Goal: Navigation & Orientation: Understand site structure

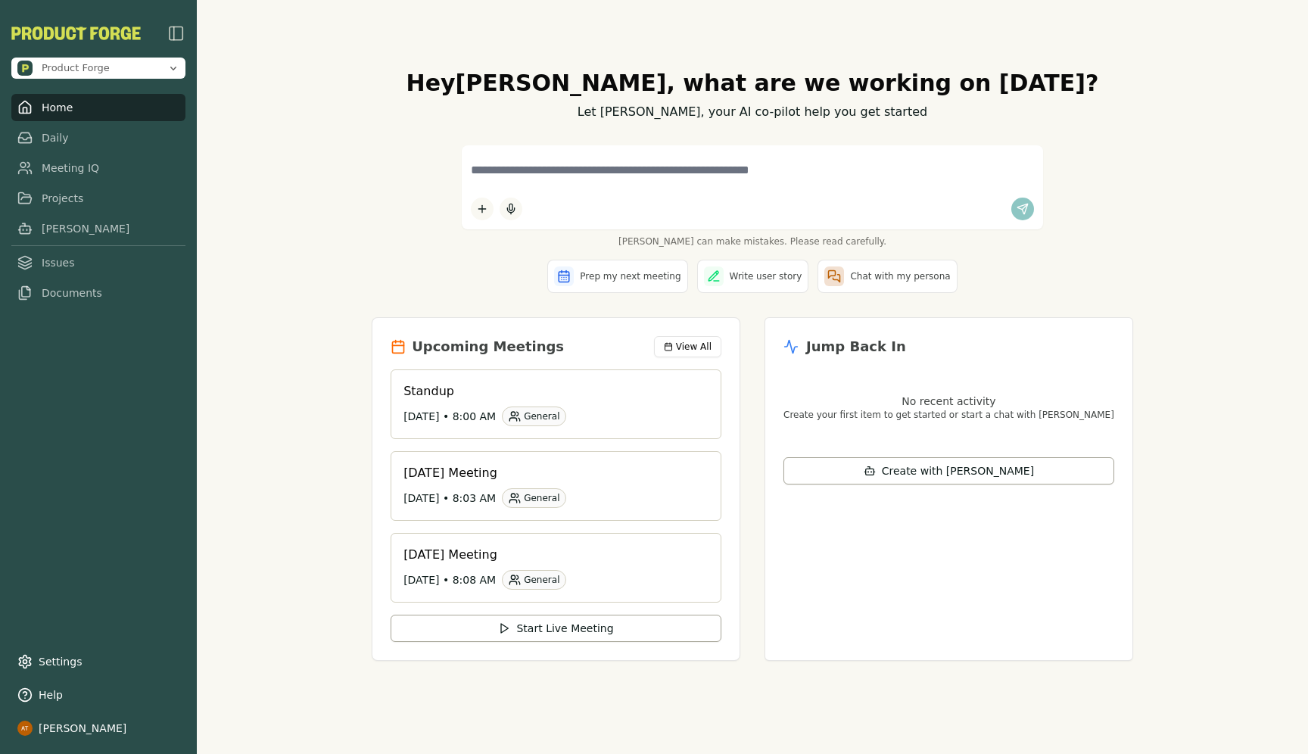
click at [62, 107] on link "Home" at bounding box center [98, 107] width 174 height 27
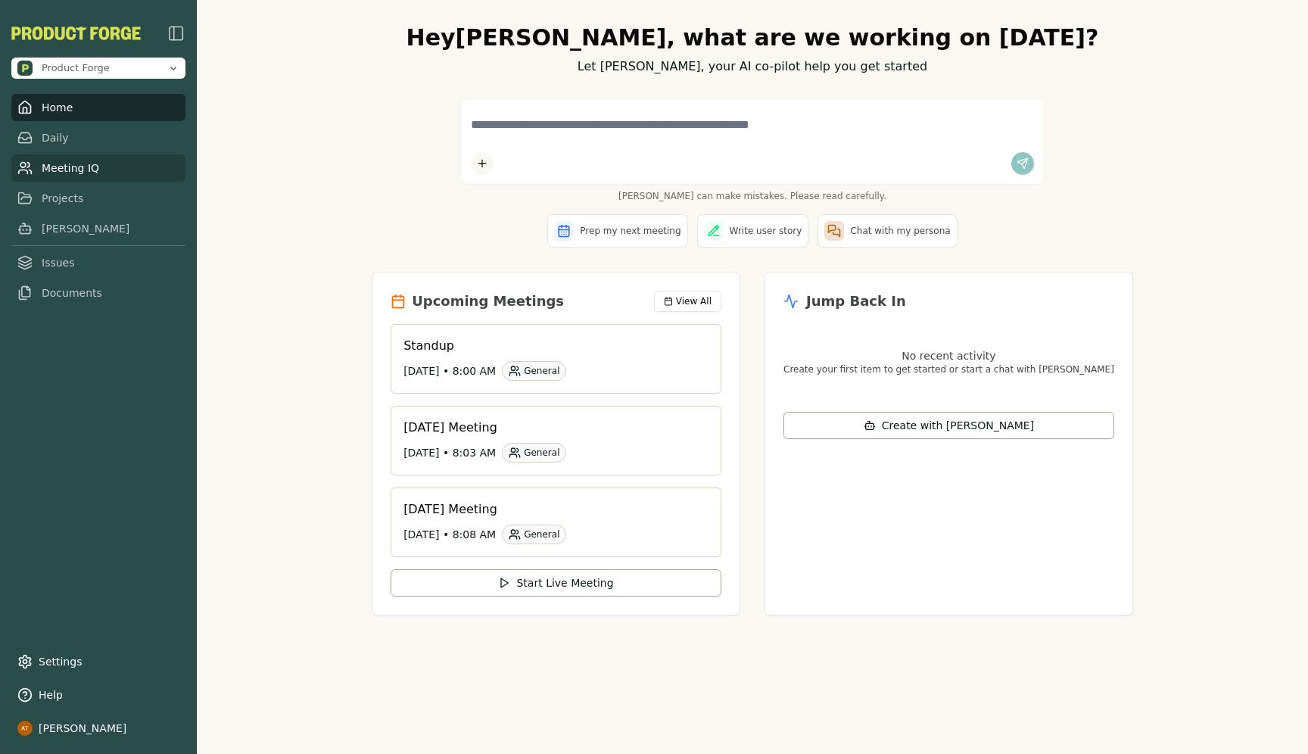
click at [83, 160] on link "Meeting IQ" at bounding box center [98, 167] width 174 height 27
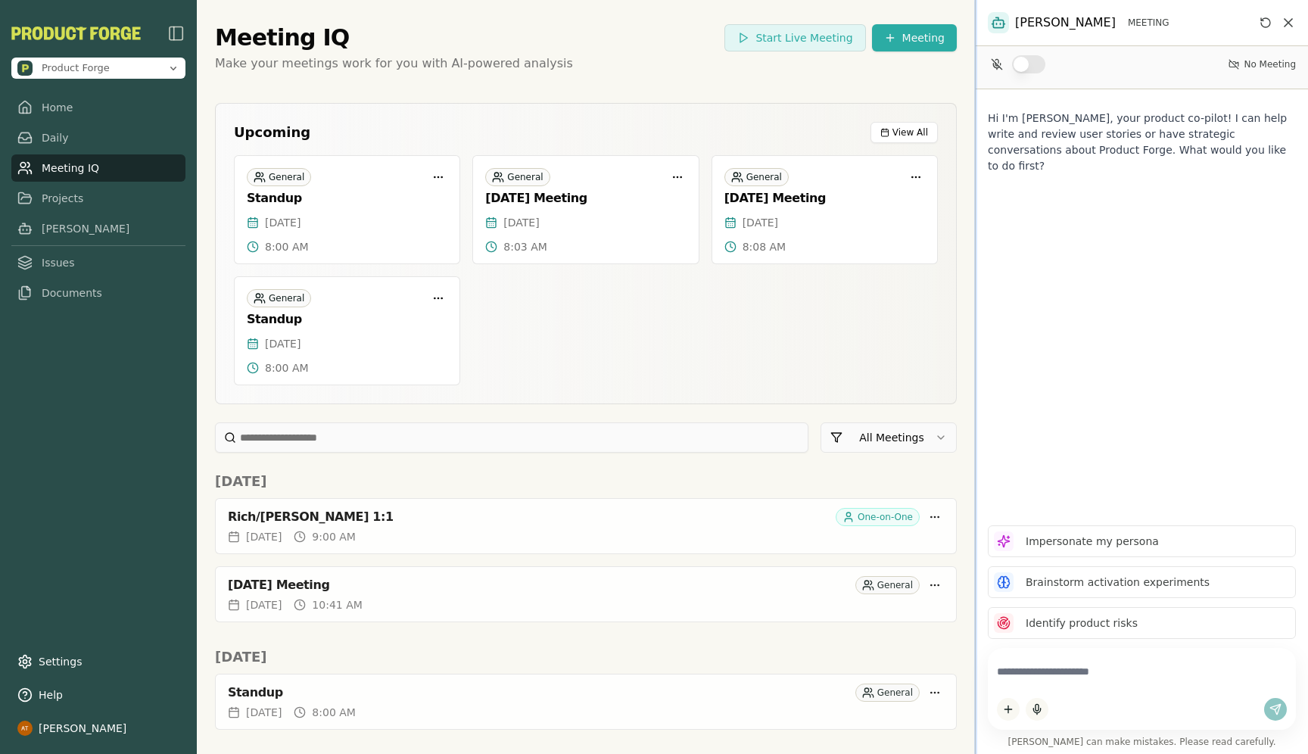
drag, startPoint x: 854, startPoint y: 293, endPoint x: 975, endPoint y: 297, distance: 120.4
click at [975, 297] on div at bounding box center [975, 377] width 3 height 754
click at [76, 254] on link "Issues" at bounding box center [98, 262] width 174 height 27
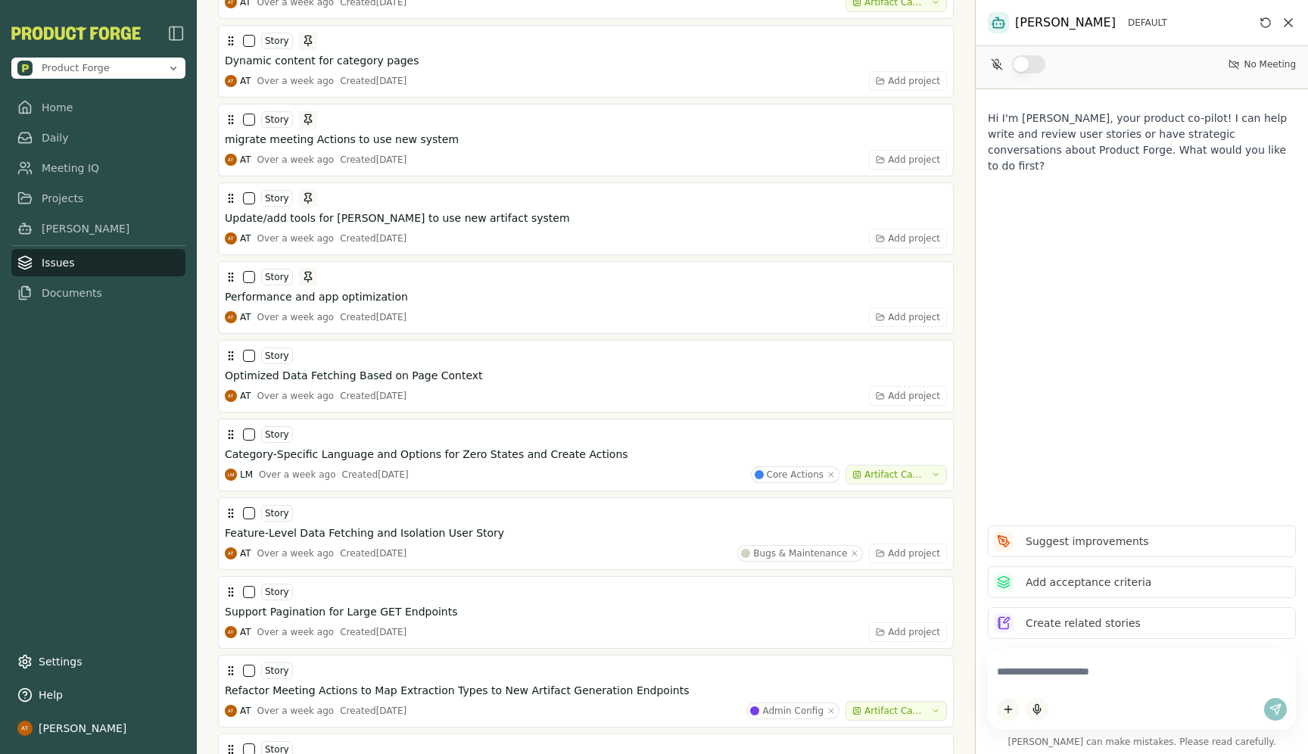
scroll to position [4289, 0]
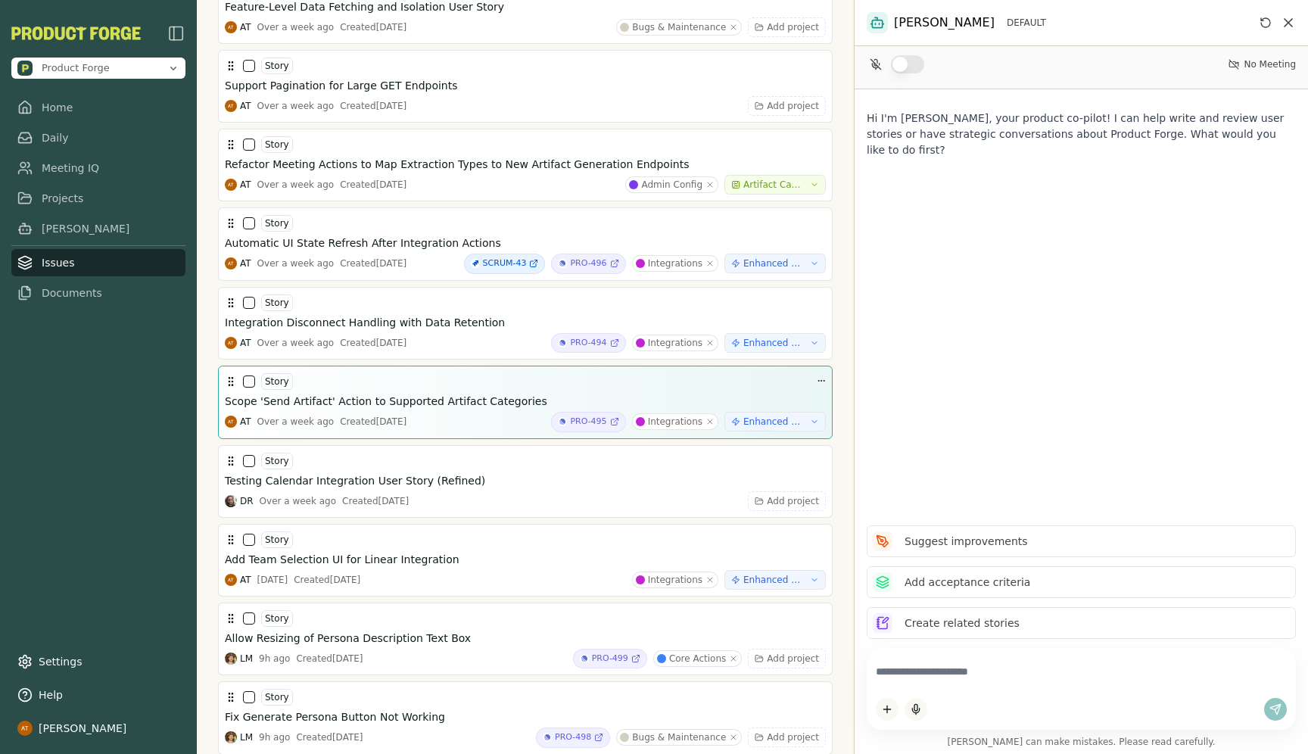
drag, startPoint x: 976, startPoint y: 406, endPoint x: 791, endPoint y: 407, distance: 184.7
click at [791, 407] on div "Product Forge Home Daily Meeting IQ Projects [PERSON_NAME] Issues Documents Set…" at bounding box center [654, 377] width 1308 height 754
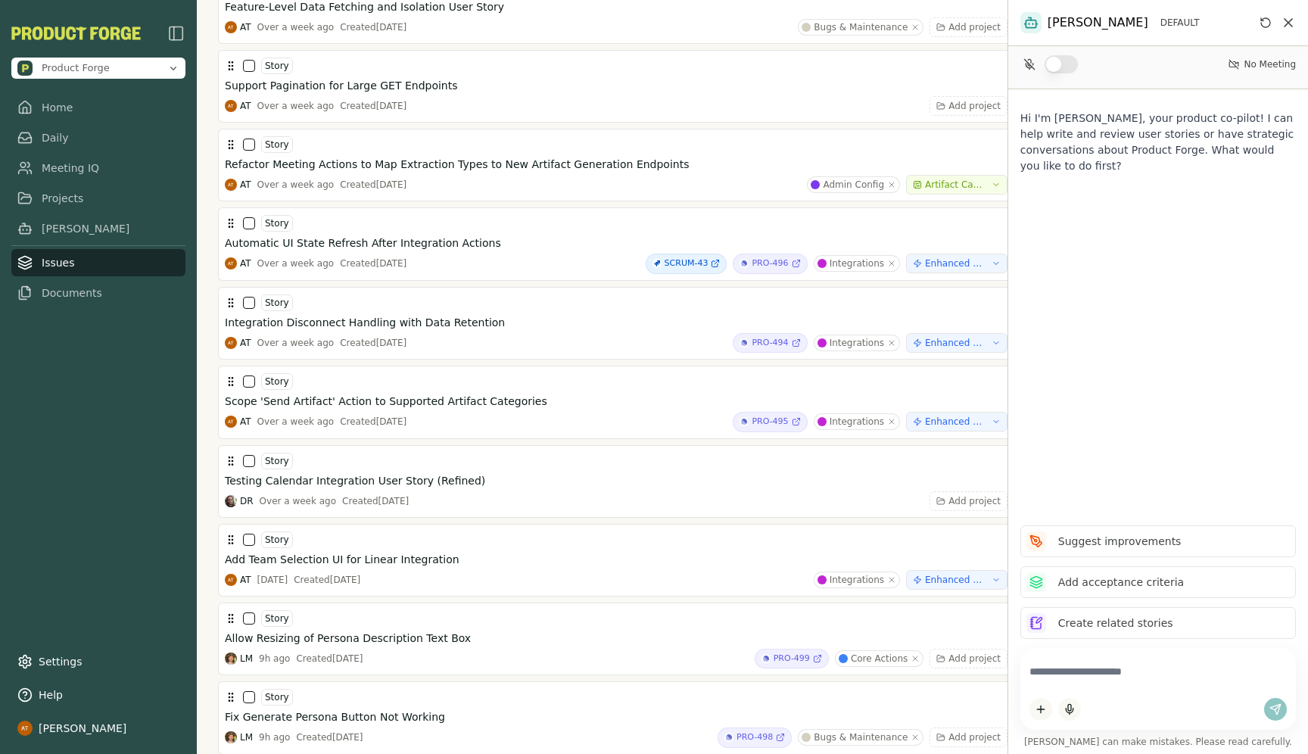
drag, startPoint x: 853, startPoint y: 420, endPoint x: 1047, endPoint y: 428, distance: 193.9
click at [1048, 428] on div "[PERSON_NAME] DEFAULT No Meeting Hi I'm [PERSON_NAME], your product co-pilot! I…" at bounding box center [1157, 377] width 300 height 754
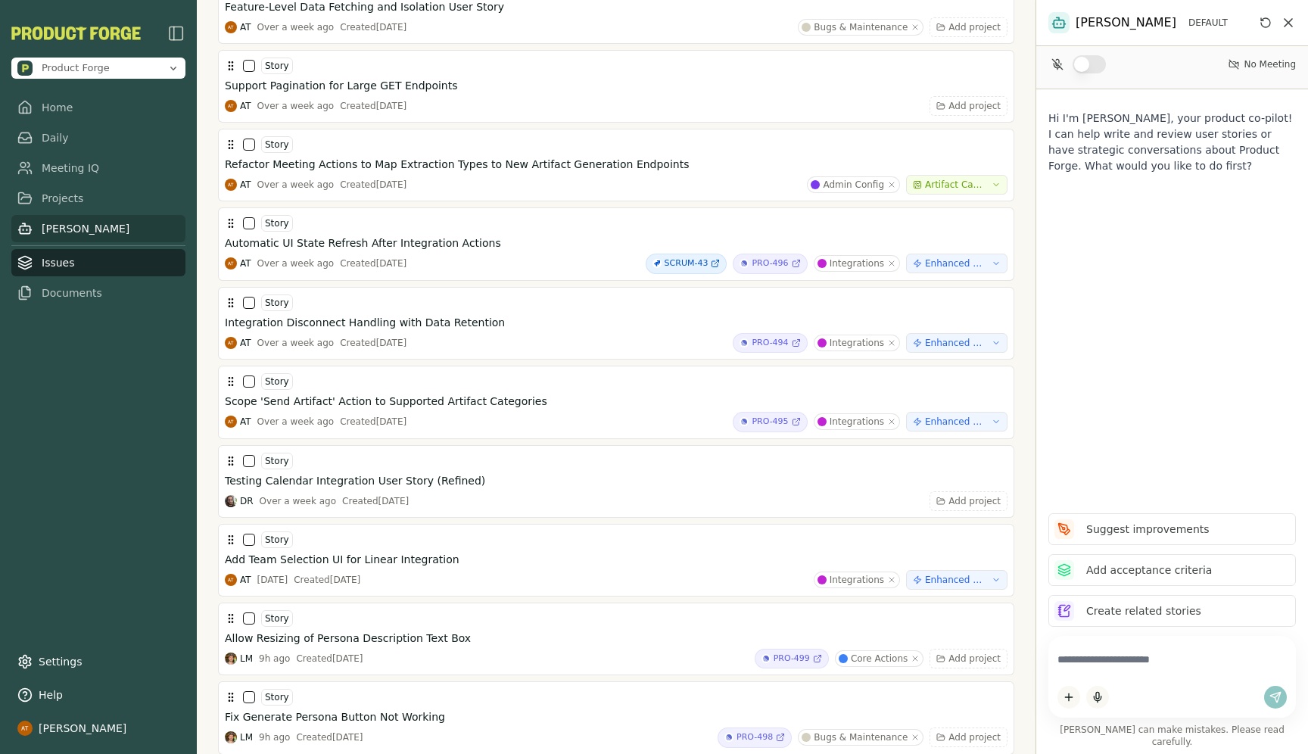
click at [103, 223] on link "[PERSON_NAME]" at bounding box center [98, 228] width 174 height 27
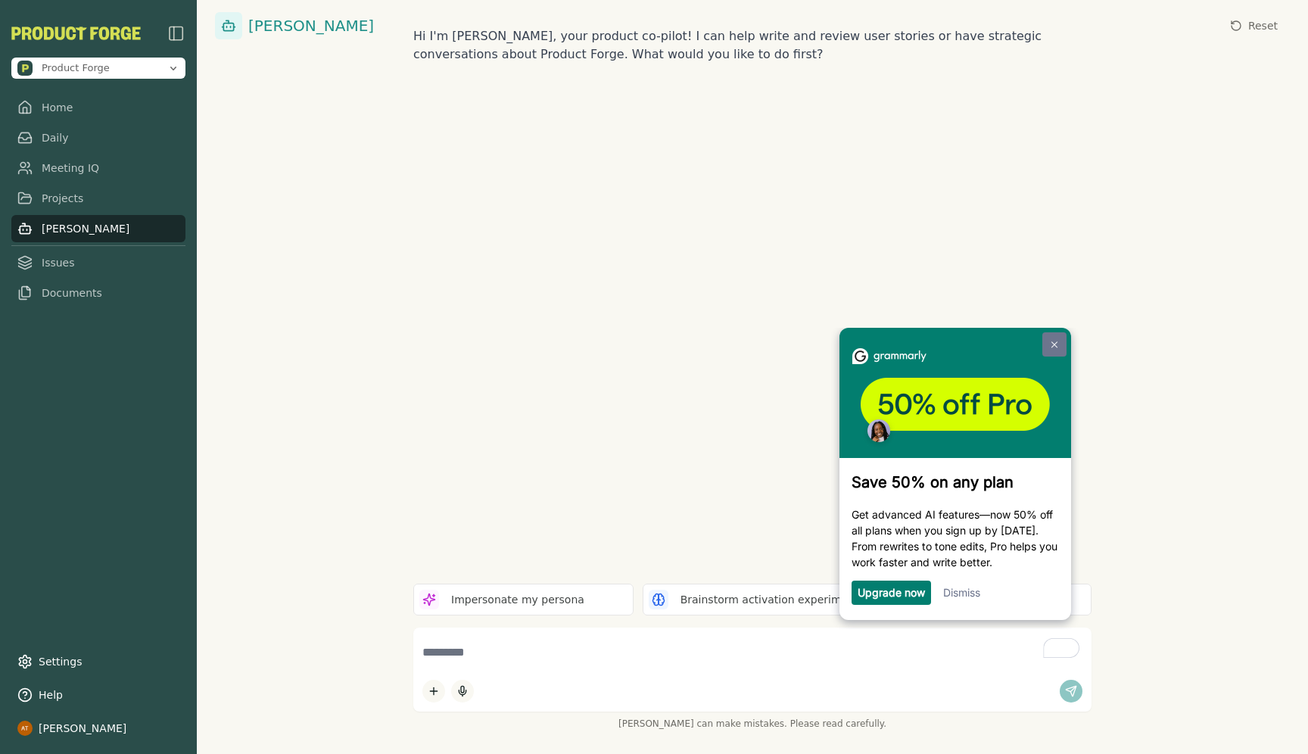
click at [1054, 339] on link at bounding box center [1054, 344] width 24 height 24
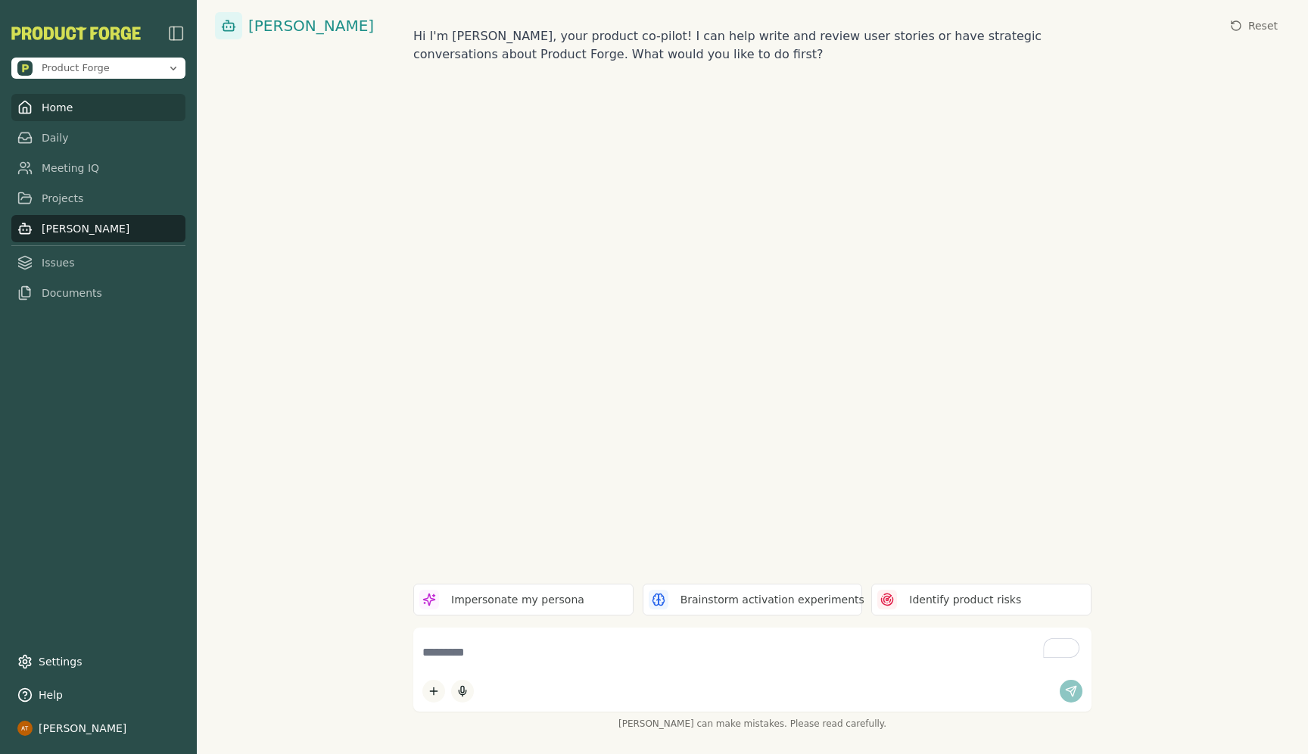
click at [45, 114] on link "Home" at bounding box center [98, 107] width 174 height 27
